Goal: Task Accomplishment & Management: Manage account settings

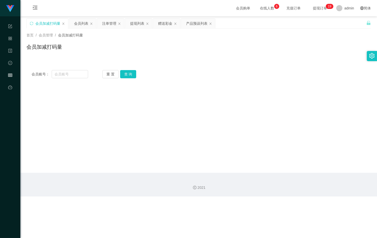
click at [42, 22] on div "会员加减打码量" at bounding box center [47, 24] width 25 height 10
click at [64, 72] on input "text" at bounding box center [70, 74] width 37 height 8
drag, startPoint x: 100, startPoint y: 107, endPoint x: 103, endPoint y: 109, distance: 3.9
click at [101, 107] on main "关闭左侧 关闭右侧 关闭其它 刷新页面 会员加减打码量 会员列表 注单管理 提现列表 赠送彩金 产品预设列表 首页 / 会员管理 / 会员加减打码量 / 会员…" at bounding box center [198, 94] width 356 height 156
drag, startPoint x: 59, startPoint y: 78, endPoint x: 66, endPoint y: 75, distance: 7.4
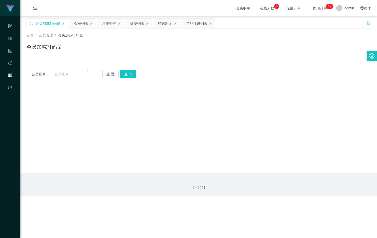
click at [60, 78] on div "会员账号： 重 置 查 询 会员账号 账号余额 出款所需打码量 会员当前打码量: 操作类型 人工增加 人工扣除 是否打码 是 否 金额 增加：增加用户可提现金…" at bounding box center [198, 74] width 344 height 18
click at [66, 75] on input "text" at bounding box center [70, 74] width 37 height 8
type input "puti337933"
click at [134, 74] on button "查 询" at bounding box center [128, 74] width 16 height 8
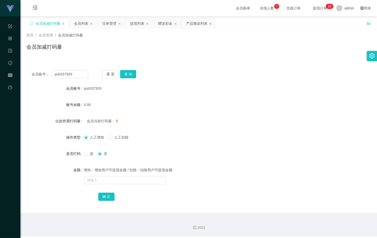
click at [80, 20] on div "会员列表" at bounding box center [81, 24] width 14 height 10
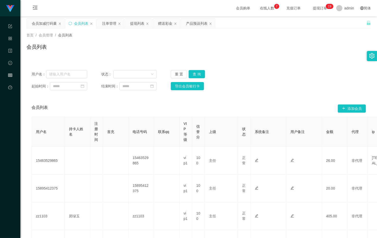
click at [47, 27] on div "会员加减打码量" at bounding box center [44, 24] width 25 height 10
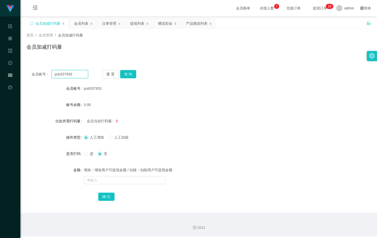
drag, startPoint x: 77, startPoint y: 74, endPoint x: 1, endPoint y: 75, distance: 76.8
click at [0, 74] on html "任务台 系统配置 产品管理 内容中心 数据中心 会员管理 平台首页 保存配置 重置配置 整体风格设置 主题色 导航设置 内容区域宽度 定宽 固定Header …" at bounding box center [188, 119] width 377 height 238
click at [78, 21] on div "会员列表" at bounding box center [81, 24] width 14 height 10
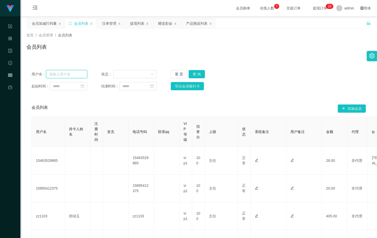
click at [80, 74] on input "text" at bounding box center [66, 74] width 41 height 8
paste input "puti337933"
type input "puti337933"
click at [202, 72] on button "查 询" at bounding box center [196, 74] width 16 height 8
click at [203, 72] on div "重 置 查 询" at bounding box center [199, 74] width 56 height 8
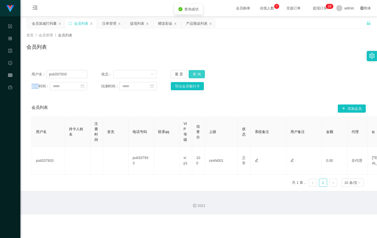
drag, startPoint x: 203, startPoint y: 72, endPoint x: 197, endPoint y: 77, distance: 7.4
click at [203, 72] on button "查 询" at bounding box center [196, 74] width 16 height 8
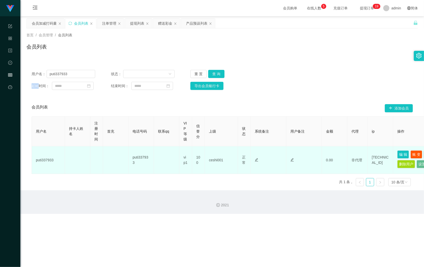
click at [404, 159] on td "编 辑 账 变 银行卡 删除用户 设置备注" at bounding box center [418, 161] width 51 height 28
